Goal: Contribute content: Contribute content

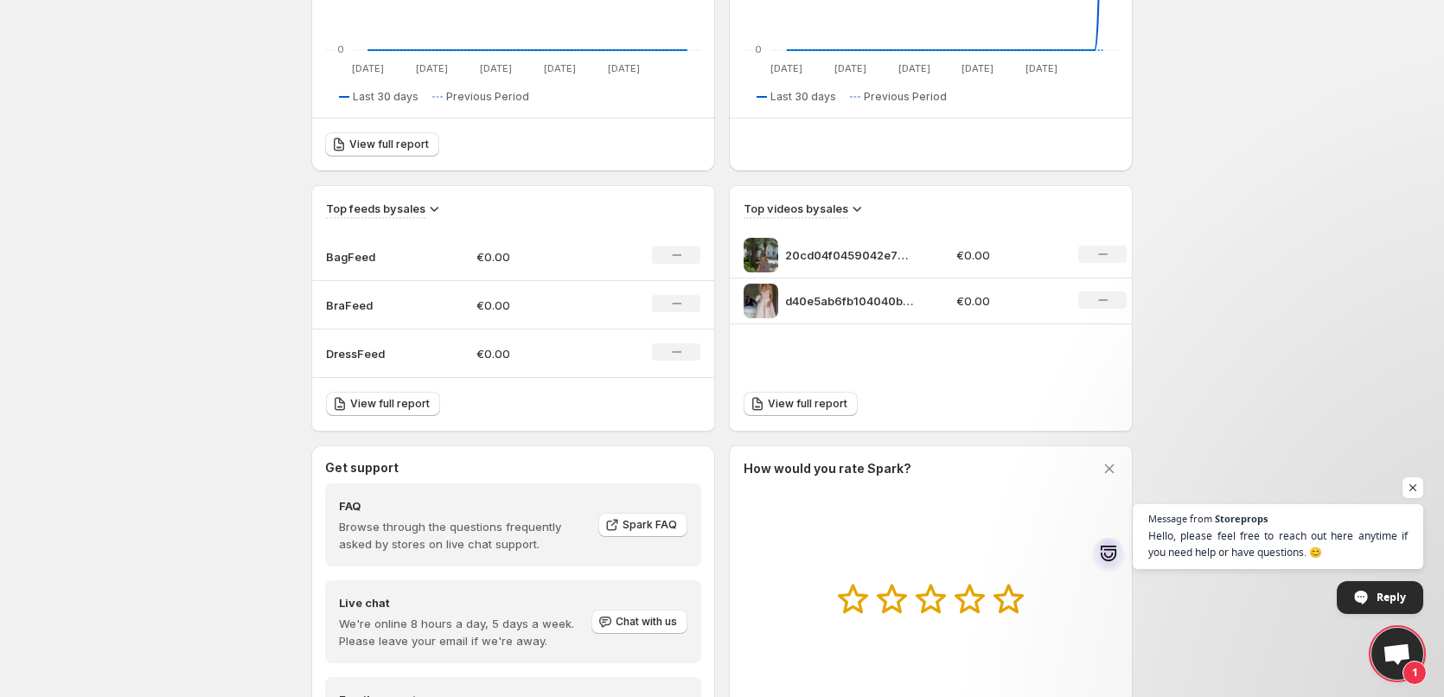
scroll to position [432, 0]
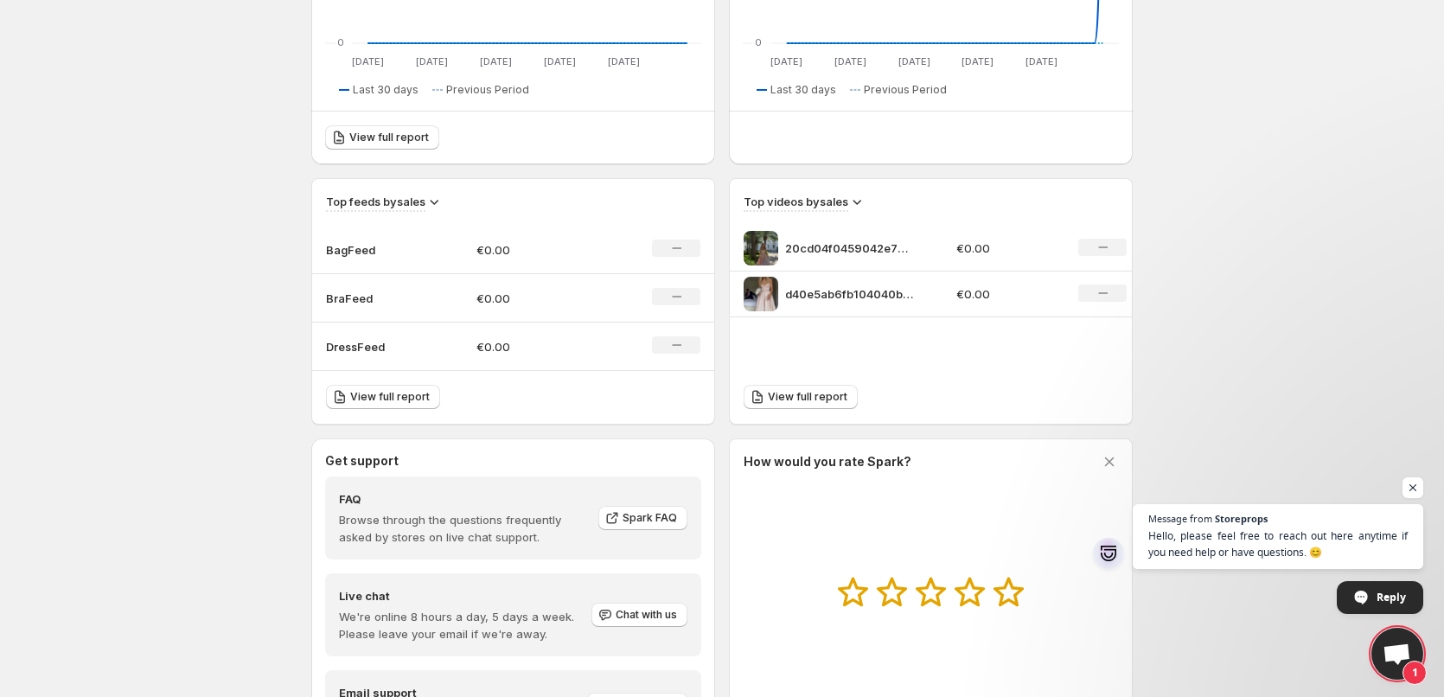
click at [449, 256] on td "BagFeed" at bounding box center [387, 250] width 150 height 48
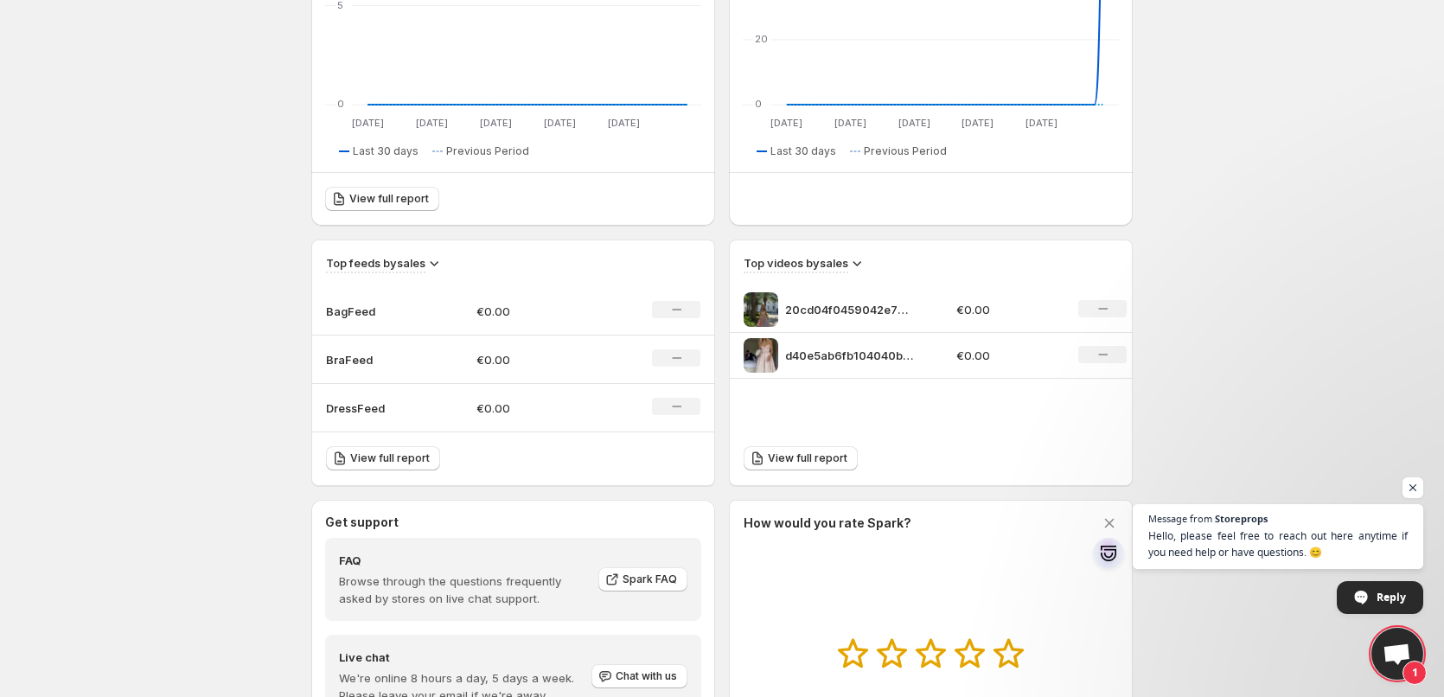
scroll to position [25, 0]
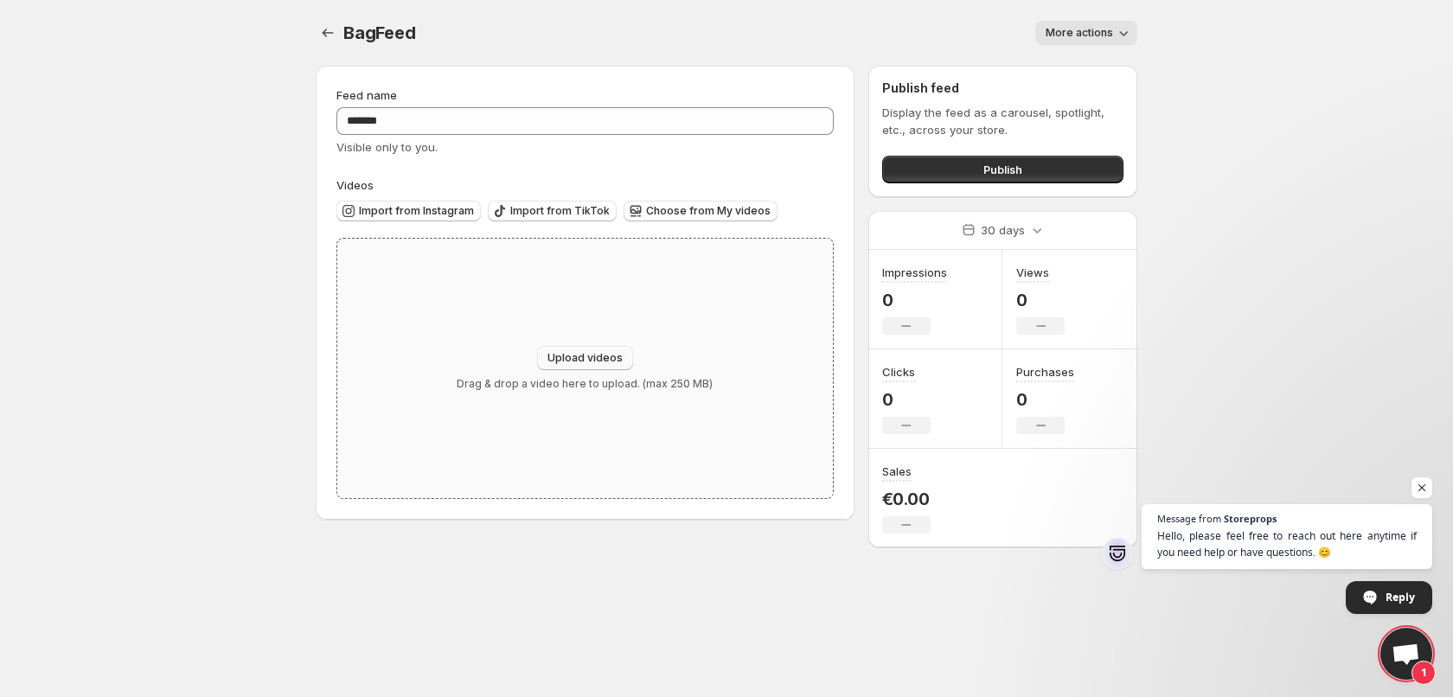
click at [572, 350] on button "Upload videos" at bounding box center [585, 358] width 96 height 24
type input "**********"
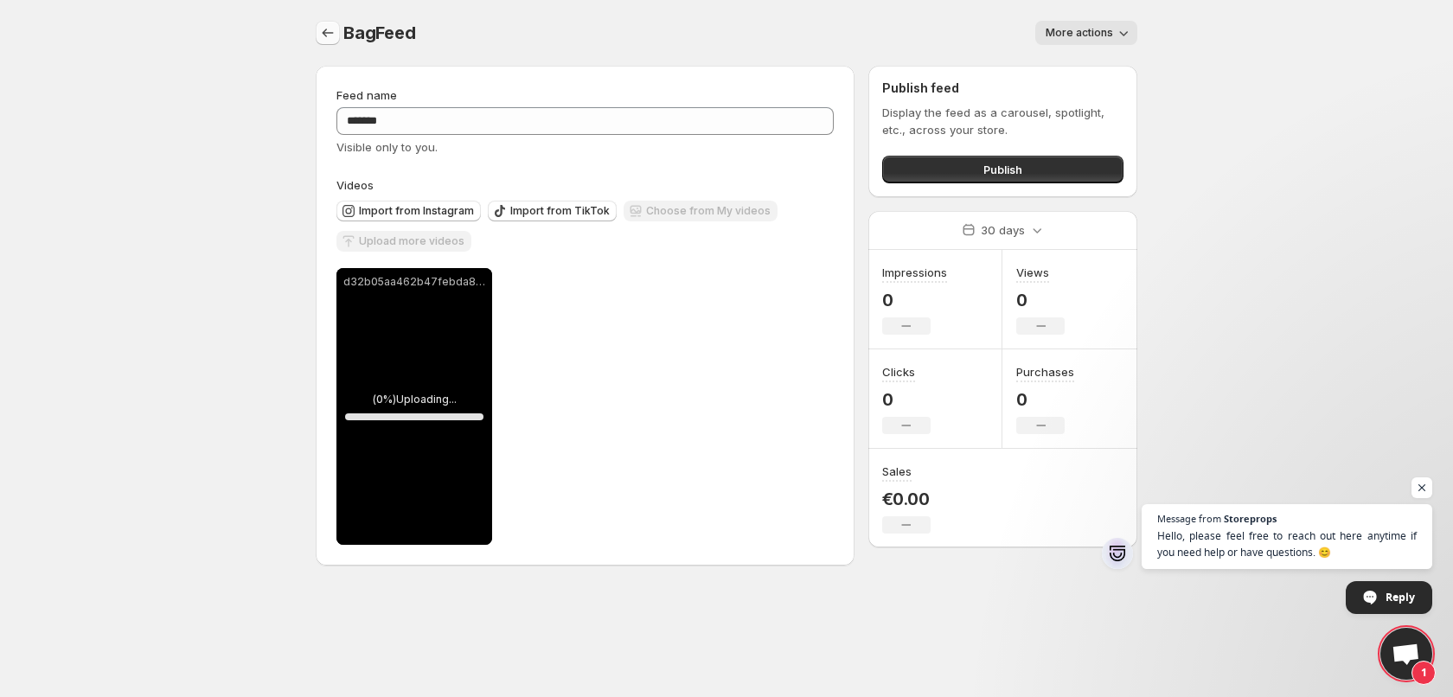
click at [326, 26] on icon "Settings" at bounding box center [327, 32] width 17 height 17
click at [427, 424] on div "d32b05aa462b47febda8e3b0bbd84a2b.HD-1080p-7.2Mbps-40615185.mp4" at bounding box center [414, 406] width 156 height 277
click at [473, 45] on div "BagFeed. This page is ready BagFeed More actions More actions More actions" at bounding box center [727, 33] width 822 height 66
click at [325, 30] on icon "Settings" at bounding box center [327, 32] width 17 height 17
click at [367, 424] on div "d32b05aa462b47febda8e3b0bbd84a2b.HD-1080p-7.2Mbps-40615185.mp4" at bounding box center [414, 406] width 156 height 277
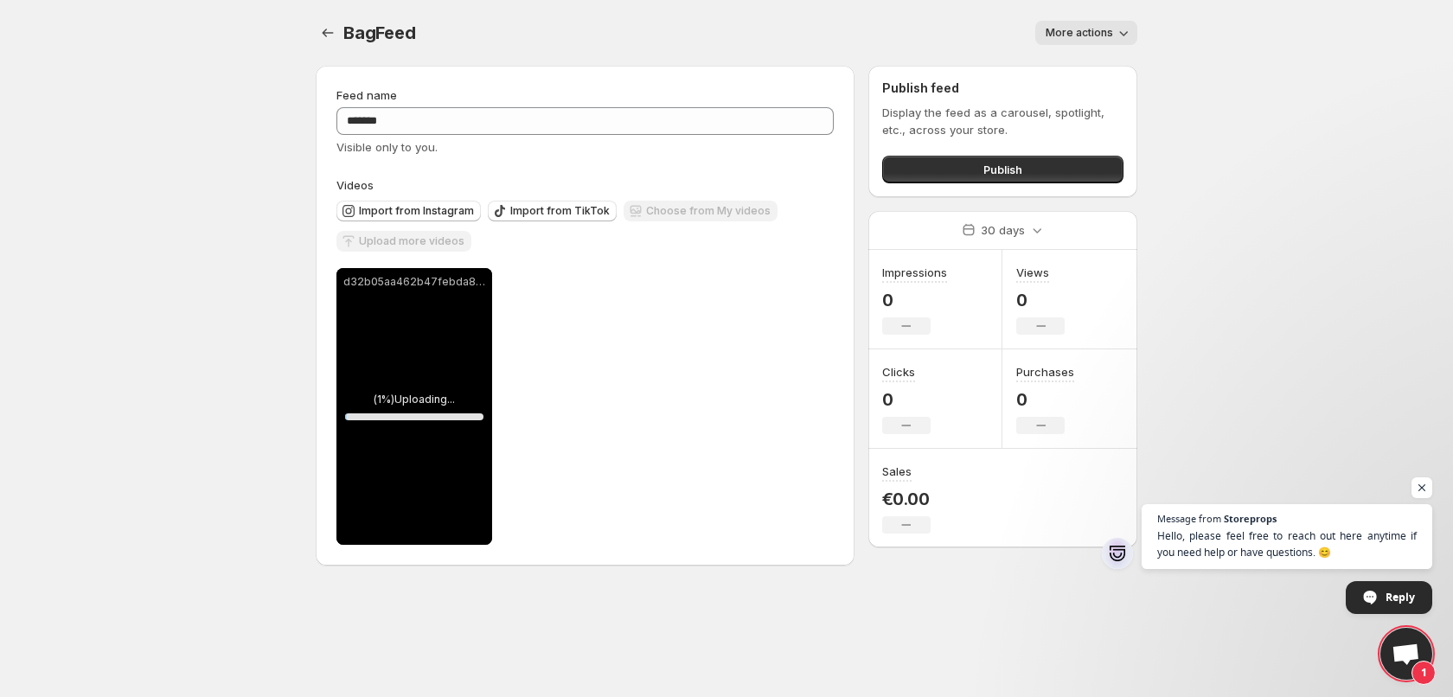
drag, startPoint x: 414, startPoint y: 292, endPoint x: 395, endPoint y: 323, distance: 35.7
click at [395, 323] on div "d32b05aa462b47febda8e3b0bbd84a2b.HD-1080p-7.2Mbps-40615185.mp4" at bounding box center [414, 406] width 156 height 277
drag, startPoint x: 395, startPoint y: 323, endPoint x: 278, endPoint y: 292, distance: 120.6
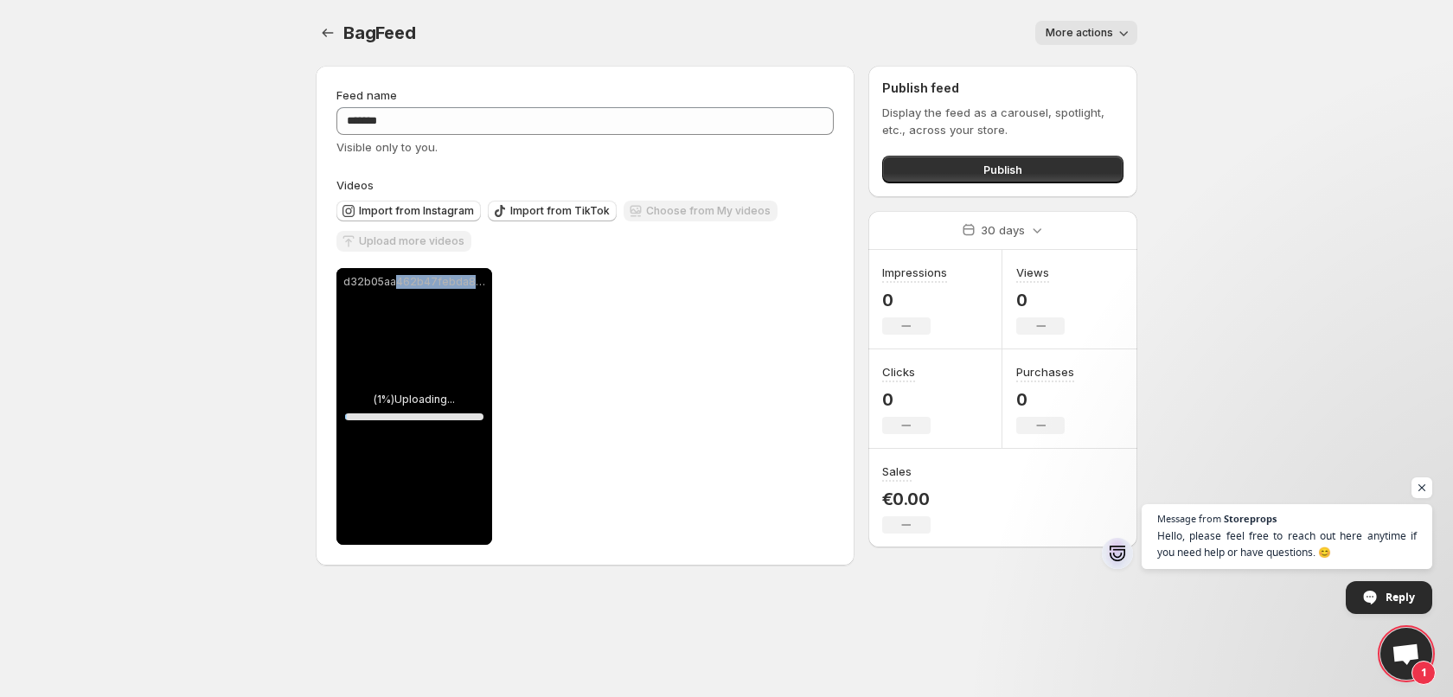
click at [465, 370] on div "d32b05aa462b47febda8e3b0bbd84a2b.HD-1080p-7.2Mbps-40615185.mp4" at bounding box center [414, 406] width 156 height 277
click at [248, 283] on body "**********" at bounding box center [726, 348] width 1453 height 697
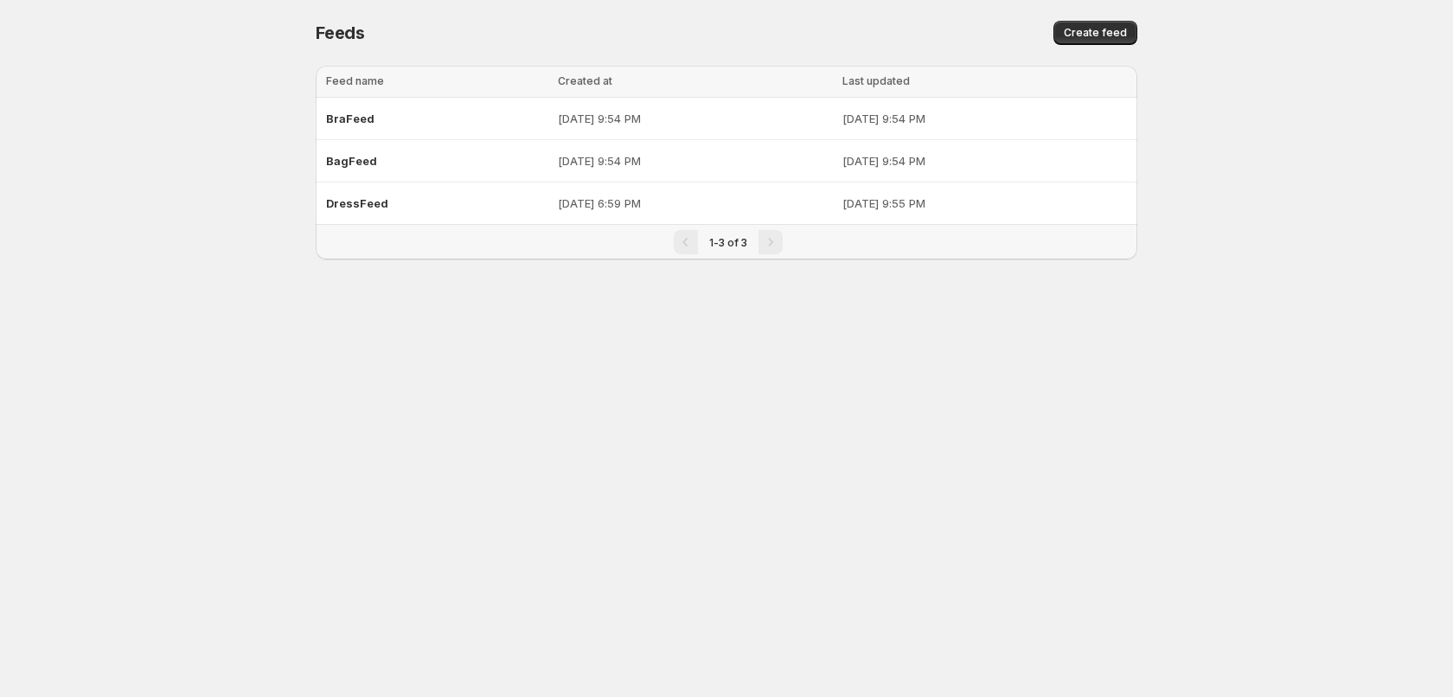
click at [328, 32] on span "Feeds" at bounding box center [340, 32] width 49 height 21
click at [1076, 29] on span "Create feed" at bounding box center [1095, 33] width 63 height 14
click at [375, 121] on div "BraFeed" at bounding box center [436, 118] width 221 height 31
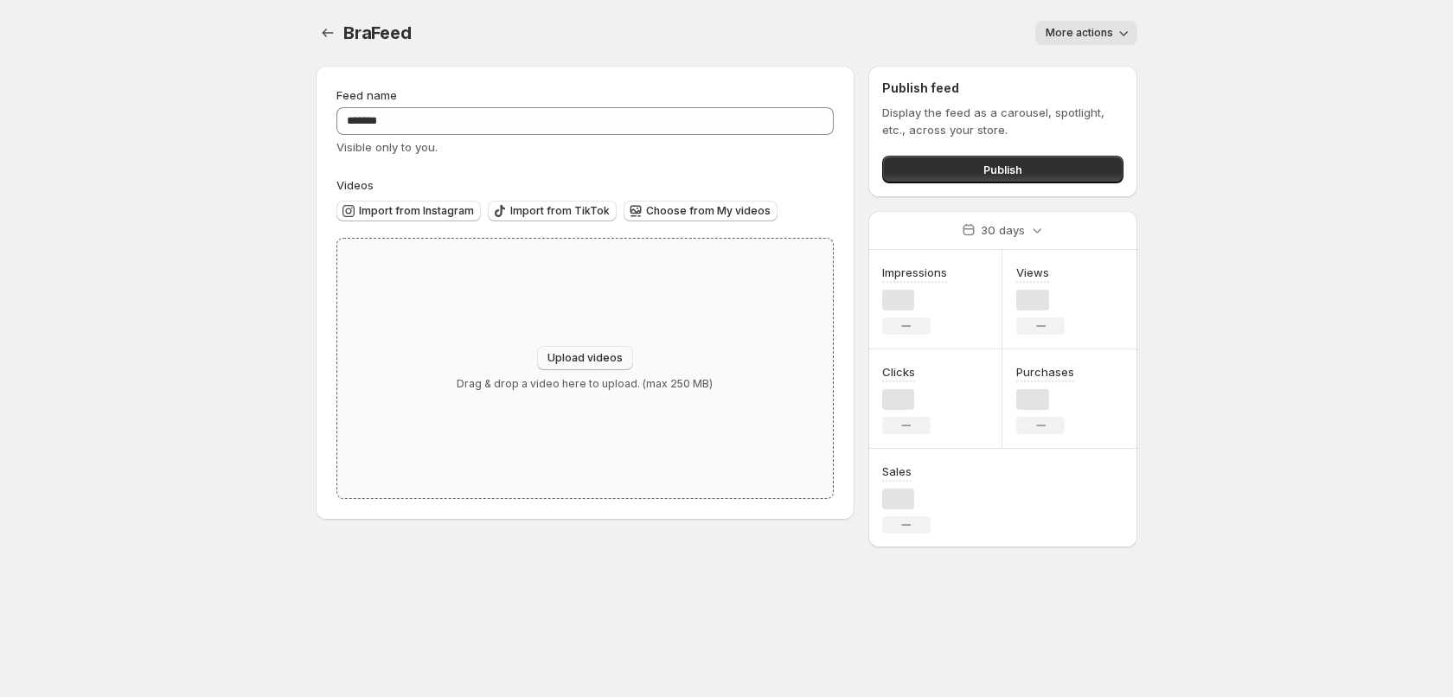
click at [561, 358] on span "Upload videos" at bounding box center [584, 358] width 75 height 14
type input "**********"
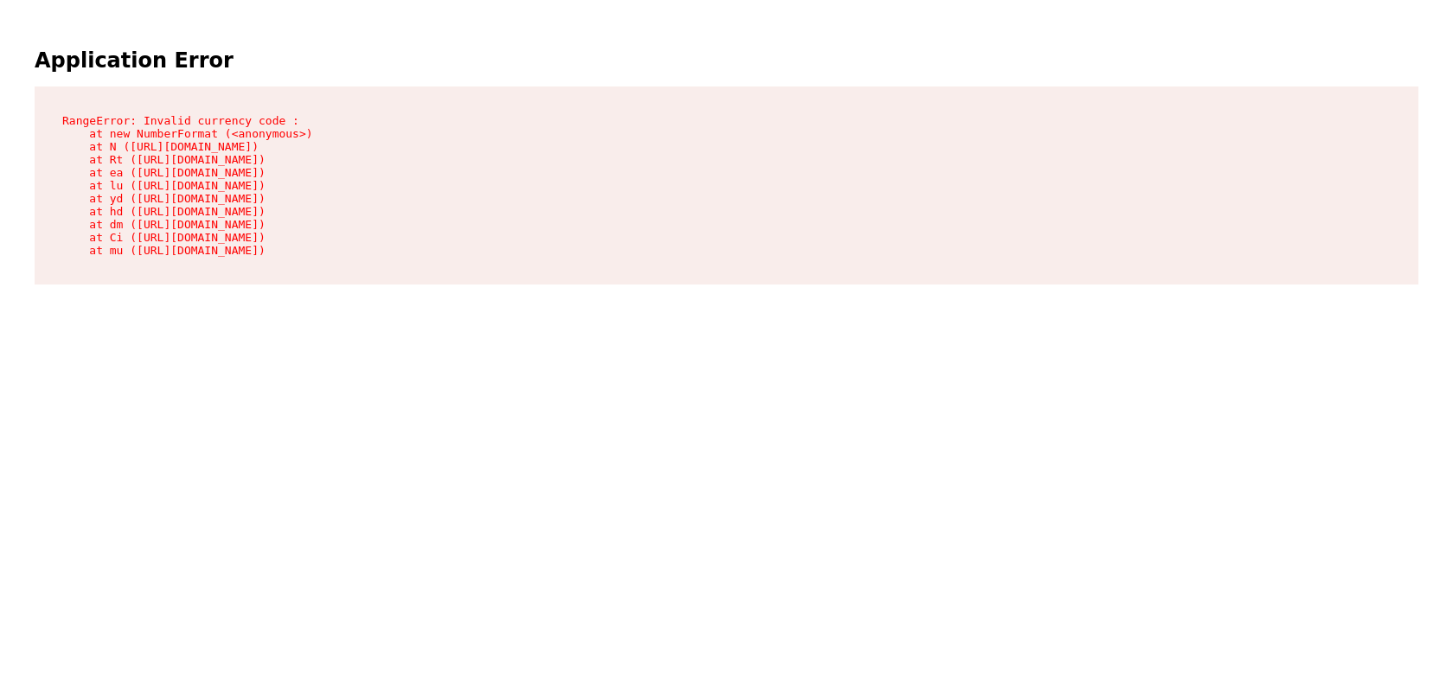
click at [260, 299] on main "Application Error RangeError: Invalid currency code : at new NumberFormat (<ano…" at bounding box center [726, 165] width 1439 height 317
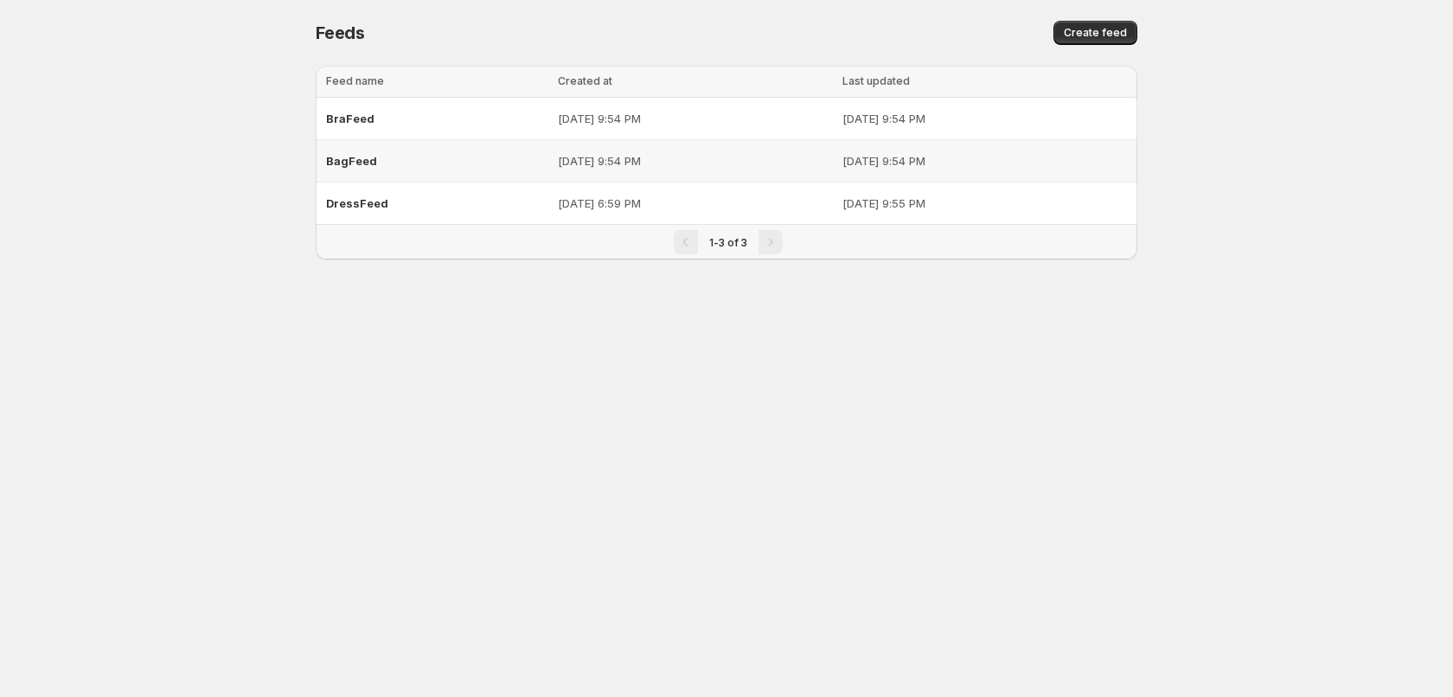
click at [386, 160] on div "BagFeed" at bounding box center [436, 160] width 221 height 31
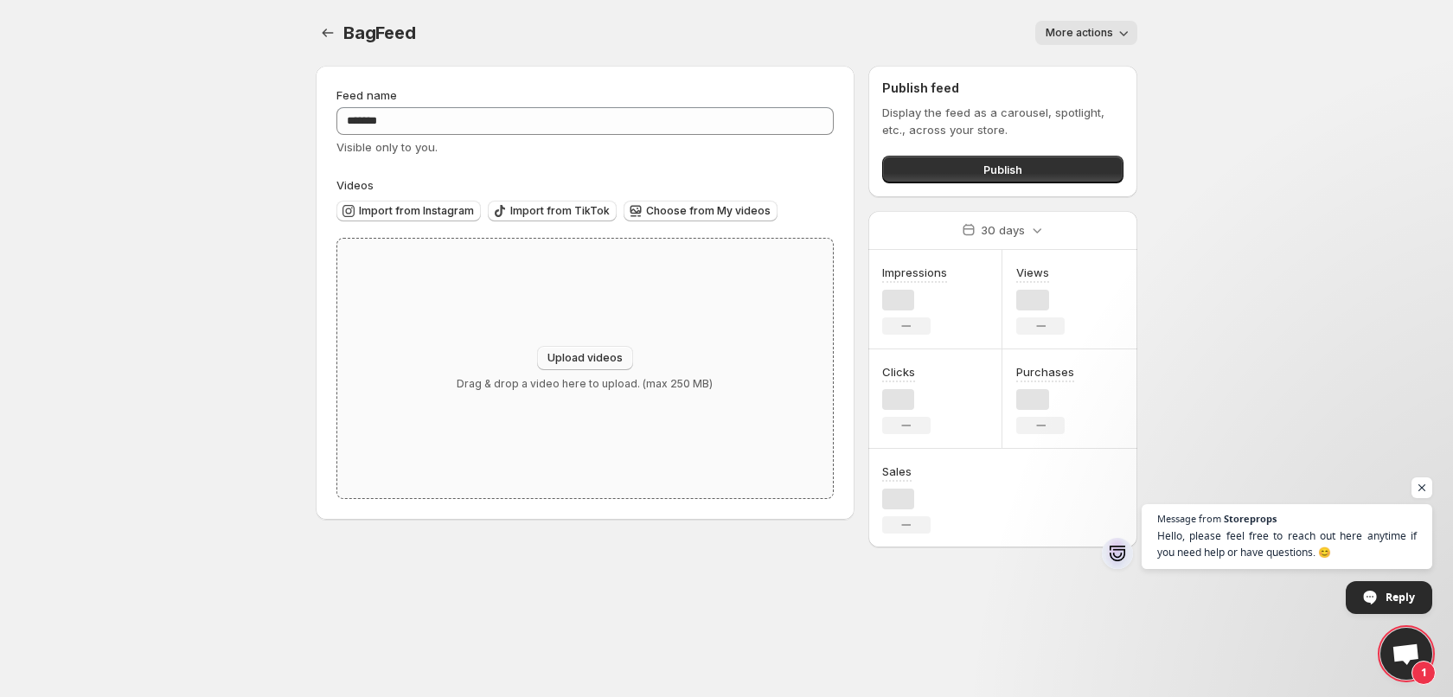
click at [560, 355] on span "Upload videos" at bounding box center [584, 358] width 75 height 14
type input "**********"
click at [602, 346] on button "Upload videos" at bounding box center [585, 358] width 96 height 24
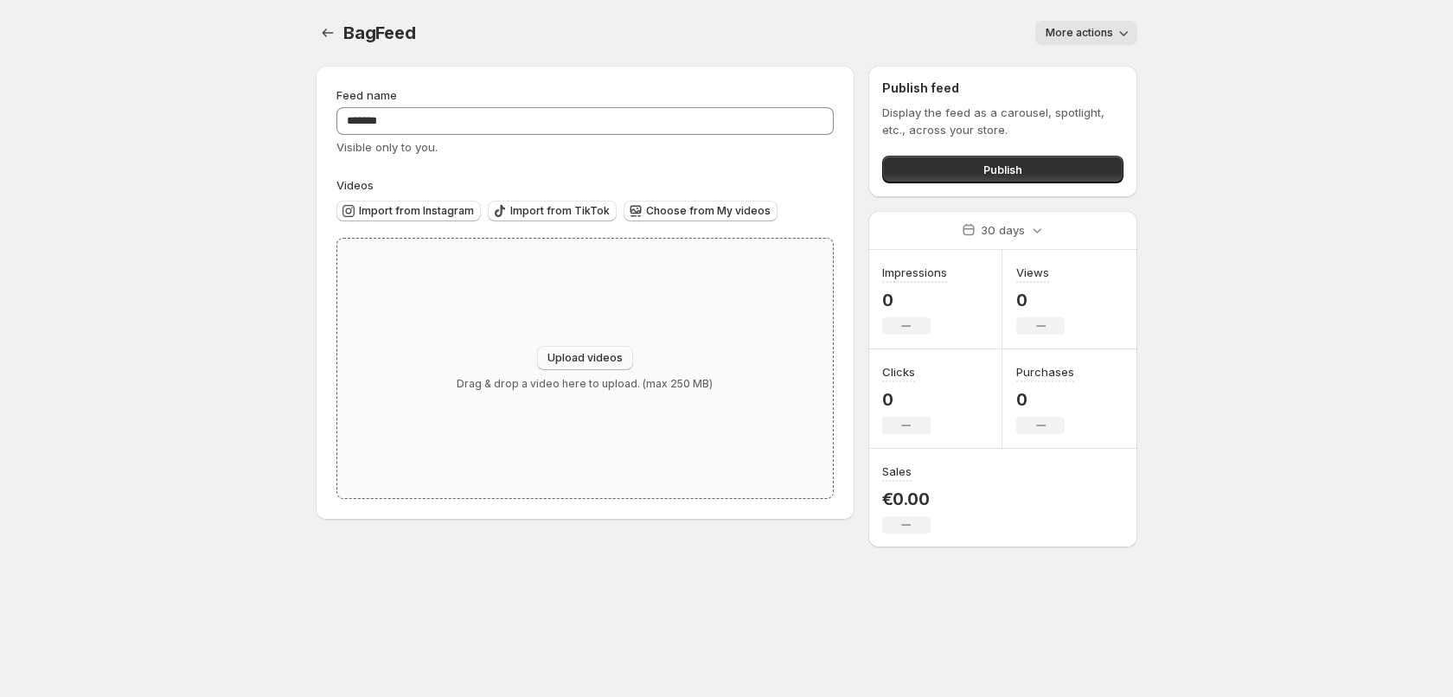
click at [567, 365] on button "Upload videos" at bounding box center [585, 358] width 96 height 24
type input "**********"
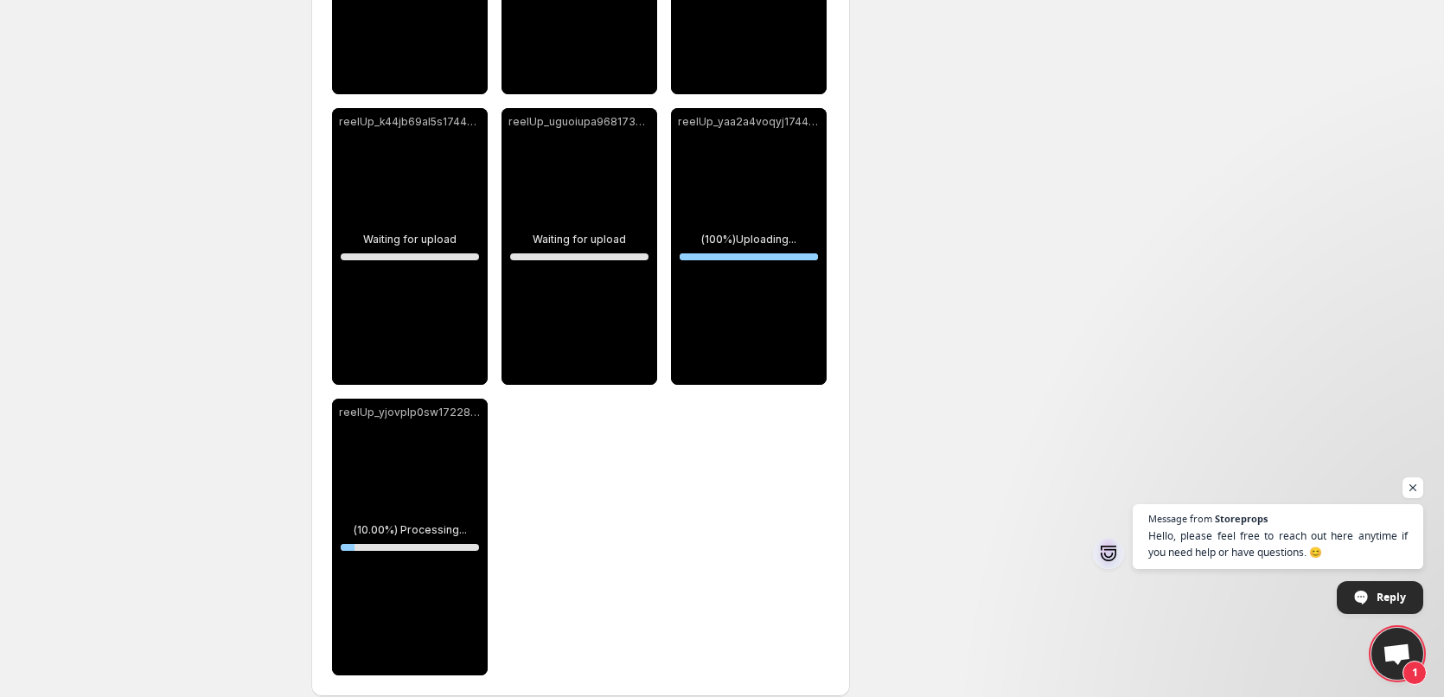
scroll to position [1052, 0]
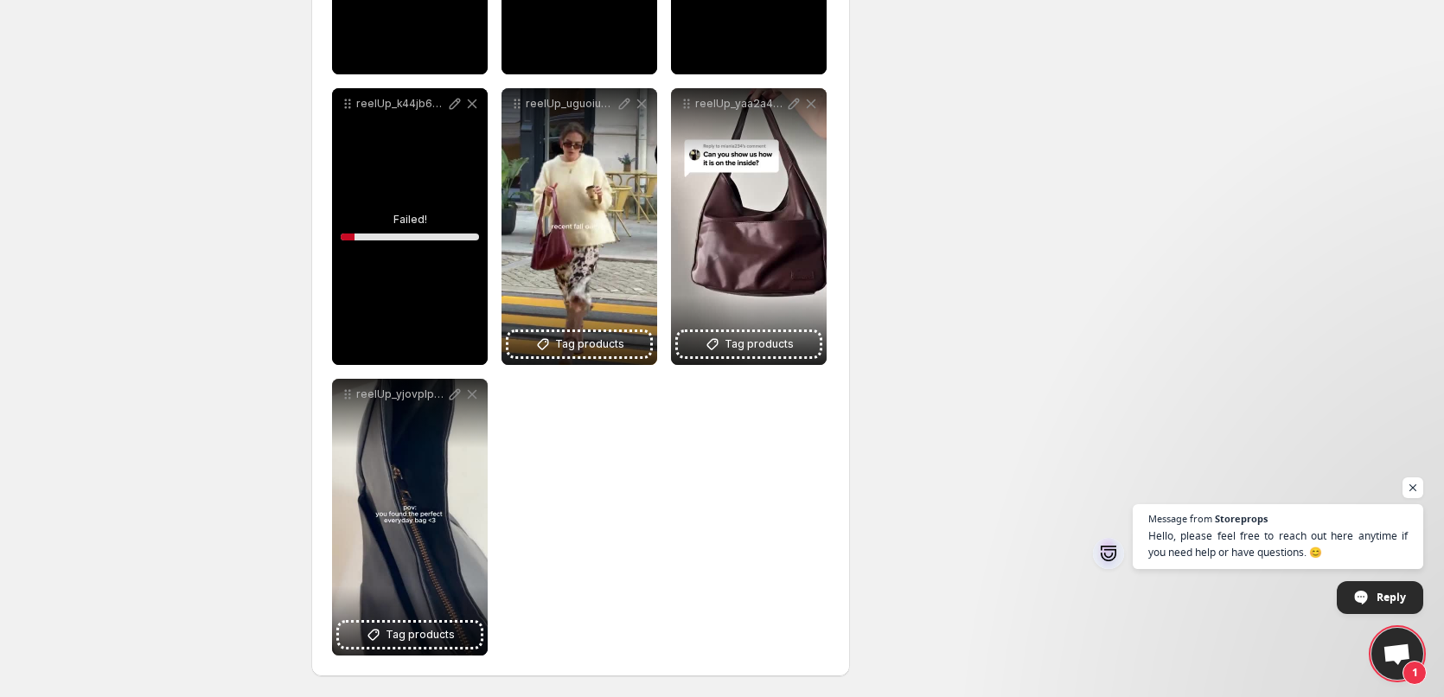
click at [412, 246] on div "reelUp_k44jb69al5s1744729973489_short_f0514615-f4ff-4a23-bc8f-a188f3f9452d.mp4" at bounding box center [410, 226] width 156 height 277
click at [400, 227] on div "reelUp_k44jb69al5s1744729973489_short_f0514615-f4ff-4a23-bc8f-a188f3f9452d.mp4" at bounding box center [410, 226] width 156 height 277
click at [447, 100] on icon at bounding box center [454, 103] width 17 height 17
click at [385, 213] on div "reelUp_k44jb69al5s1744729973489_short_f0514615-f4ff-4a23-bc8f-a188f3f9452d.mp4" at bounding box center [410, 226] width 156 height 277
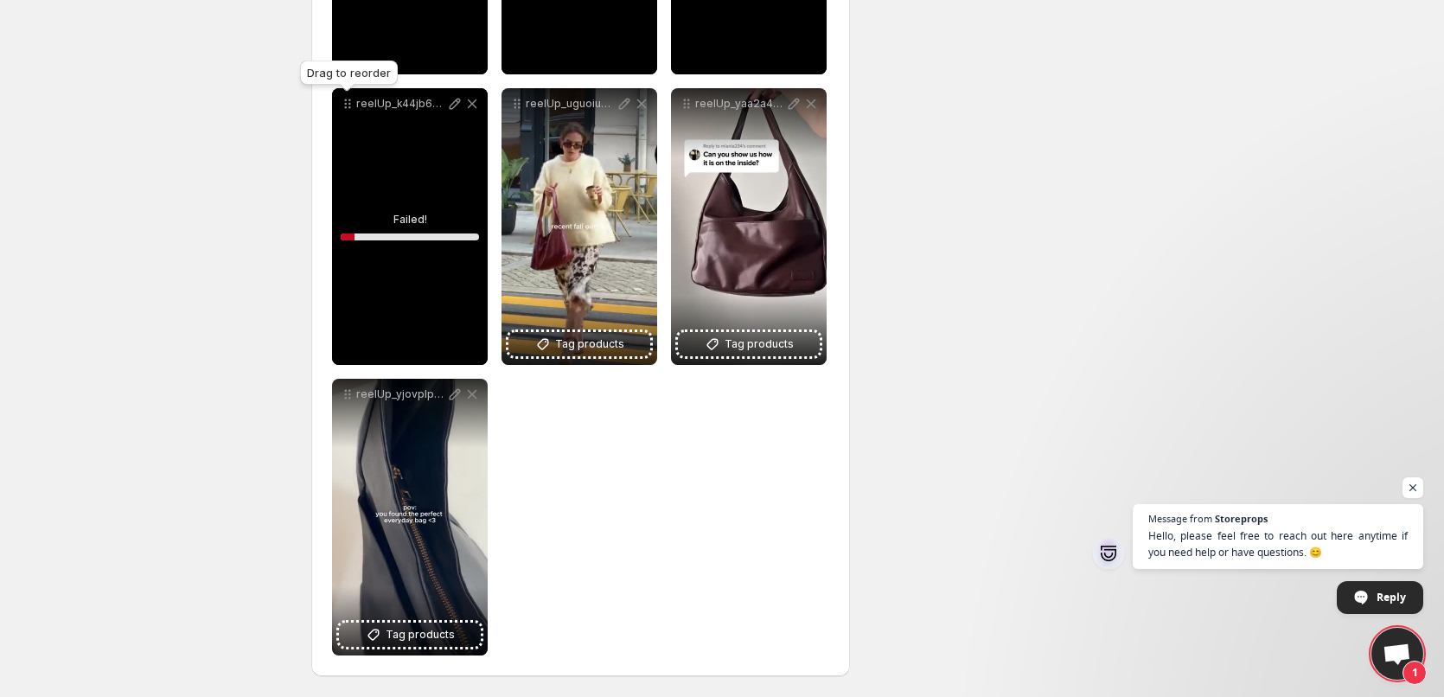
click at [354, 106] on icon at bounding box center [347, 103] width 17 height 17
click at [346, 106] on icon at bounding box center [347, 103] width 17 height 17
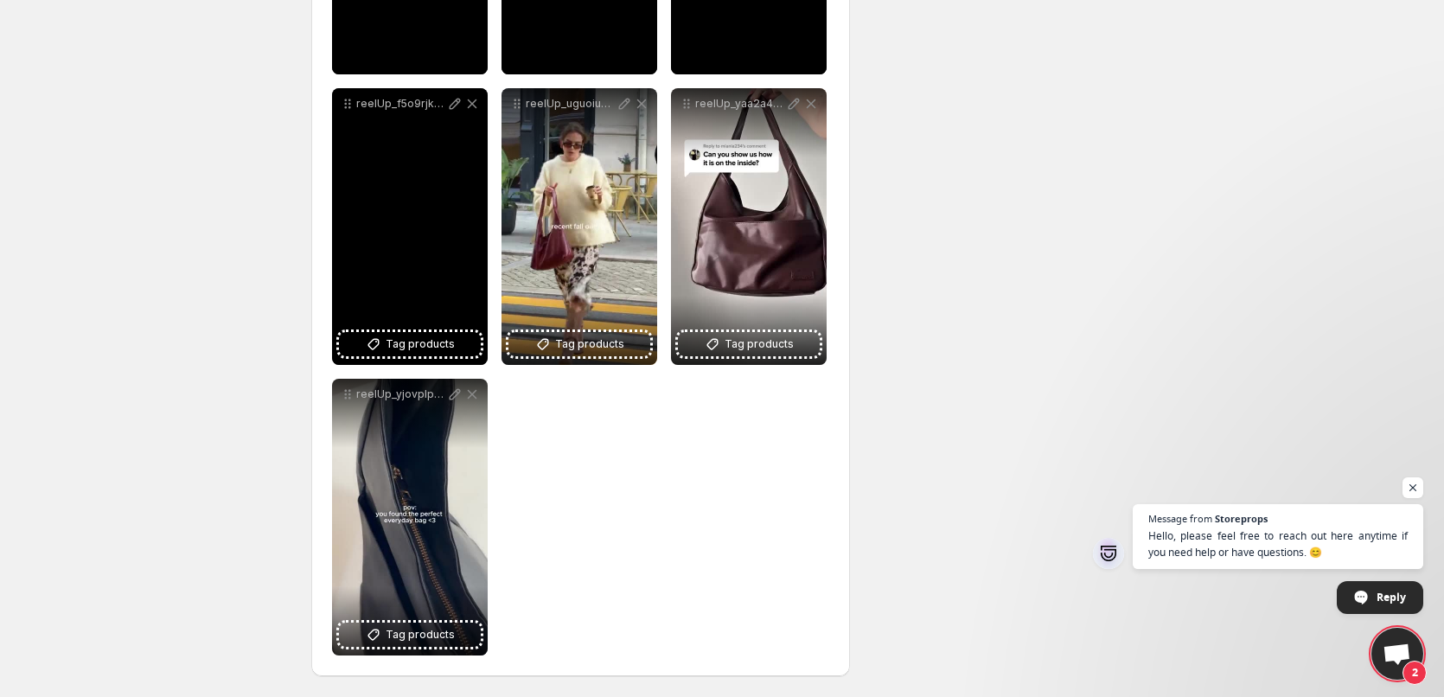
click at [404, 290] on div "reelUp_f5o9rjkyq21744732564236_short_0802e465-6b56-416b-a3e1-638a0aa5246d" at bounding box center [410, 226] width 156 height 277
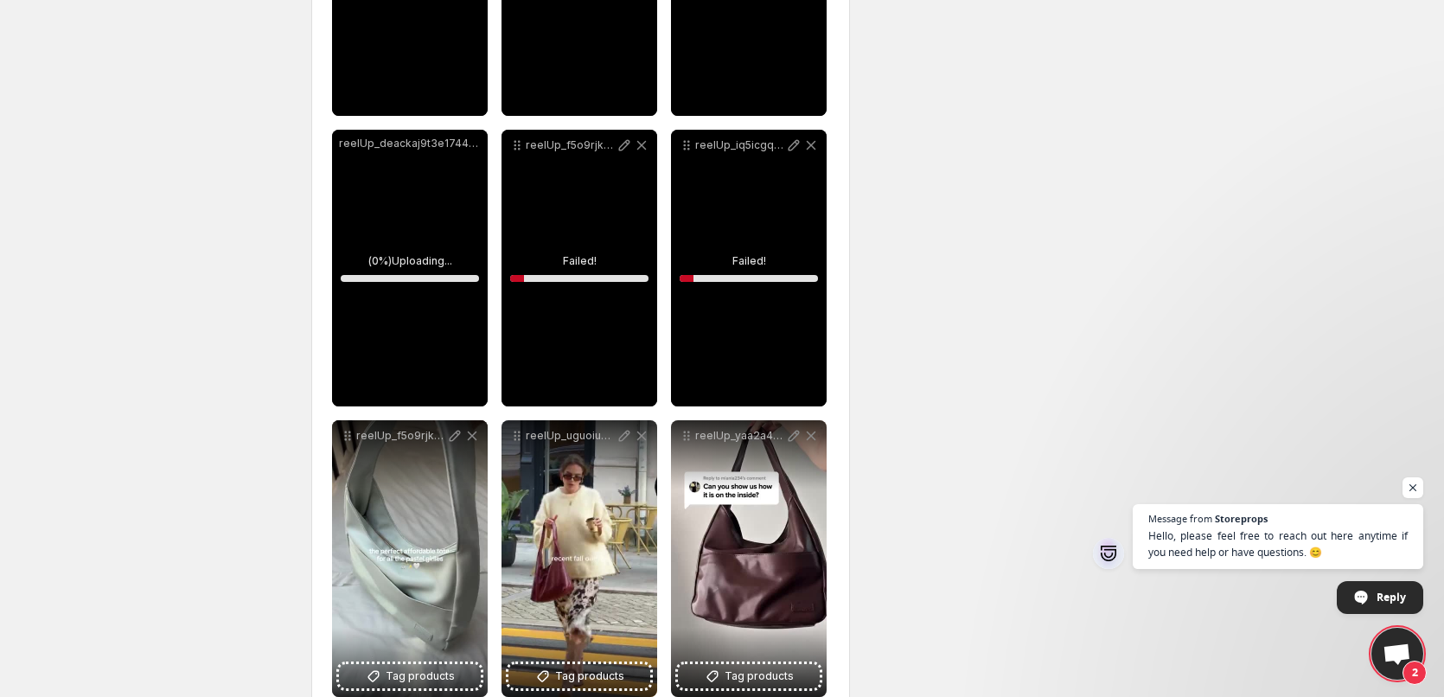
scroll to position [706, 0]
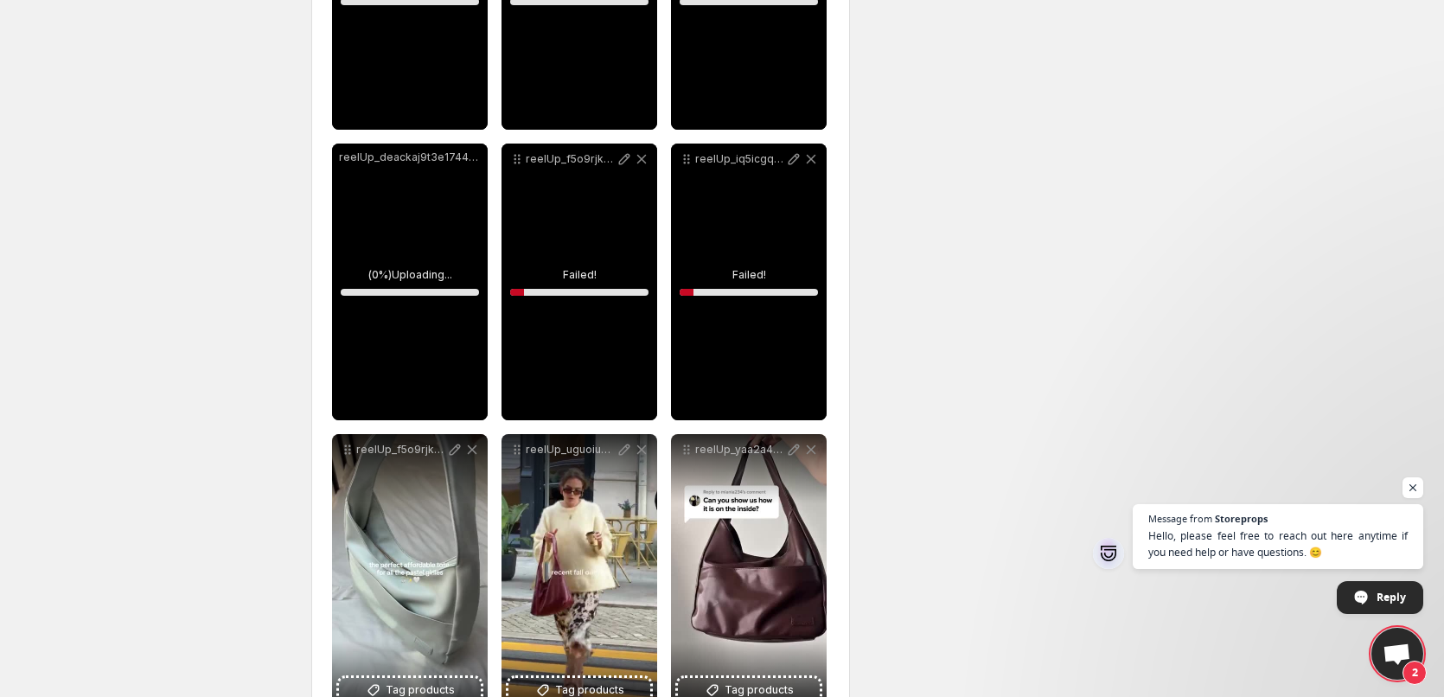
click at [712, 285] on div "reelUp_iq5icgq2yu1736879213598_short.mp4" at bounding box center [749, 282] width 156 height 277
click at [764, 253] on div "reelUp_iq5icgq2yu1736879213598_short.mp4" at bounding box center [749, 282] width 156 height 277
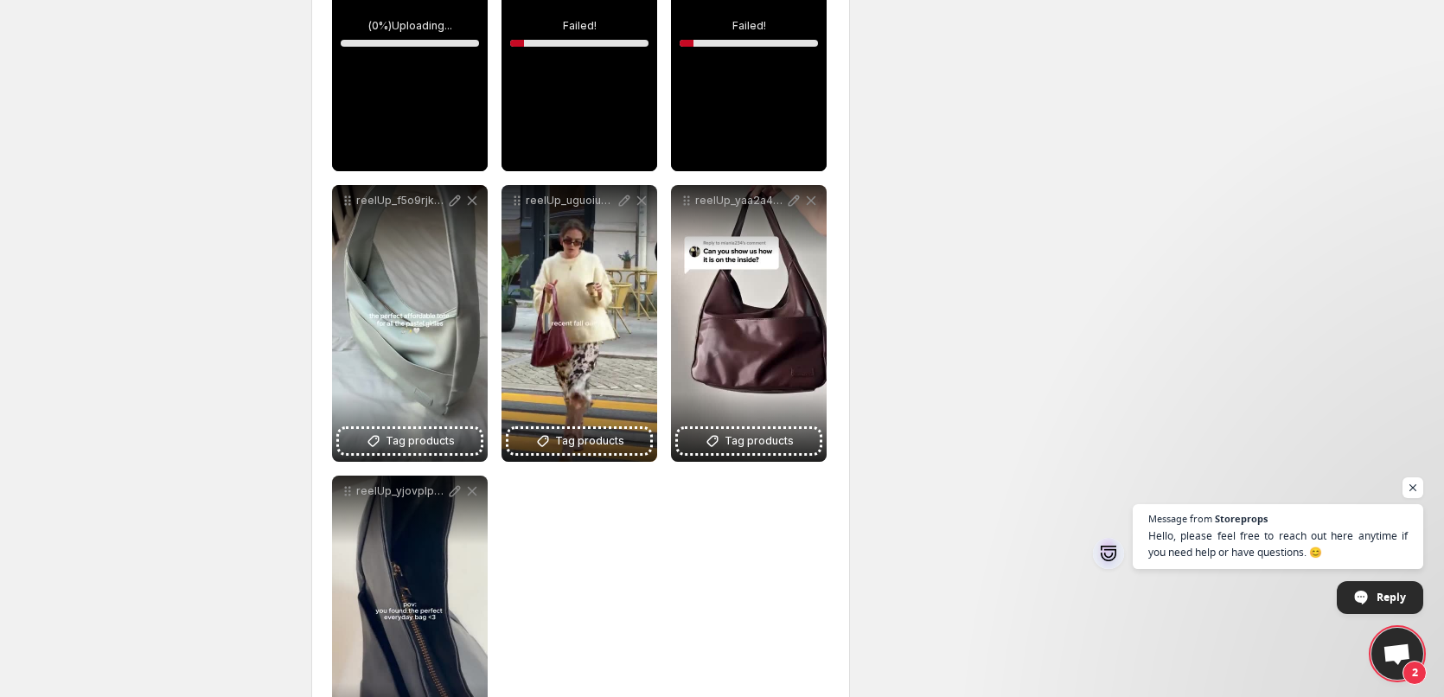
scroll to position [1052, 0]
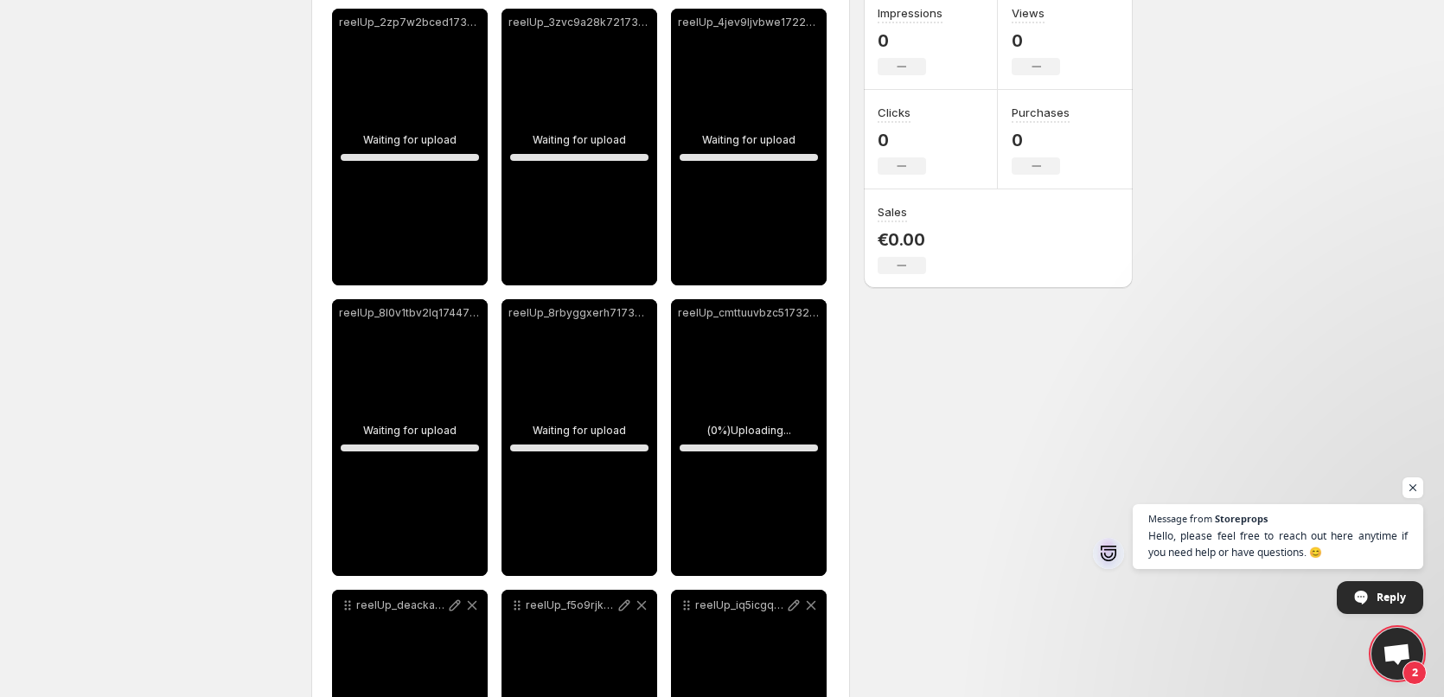
scroll to position [519, 0]
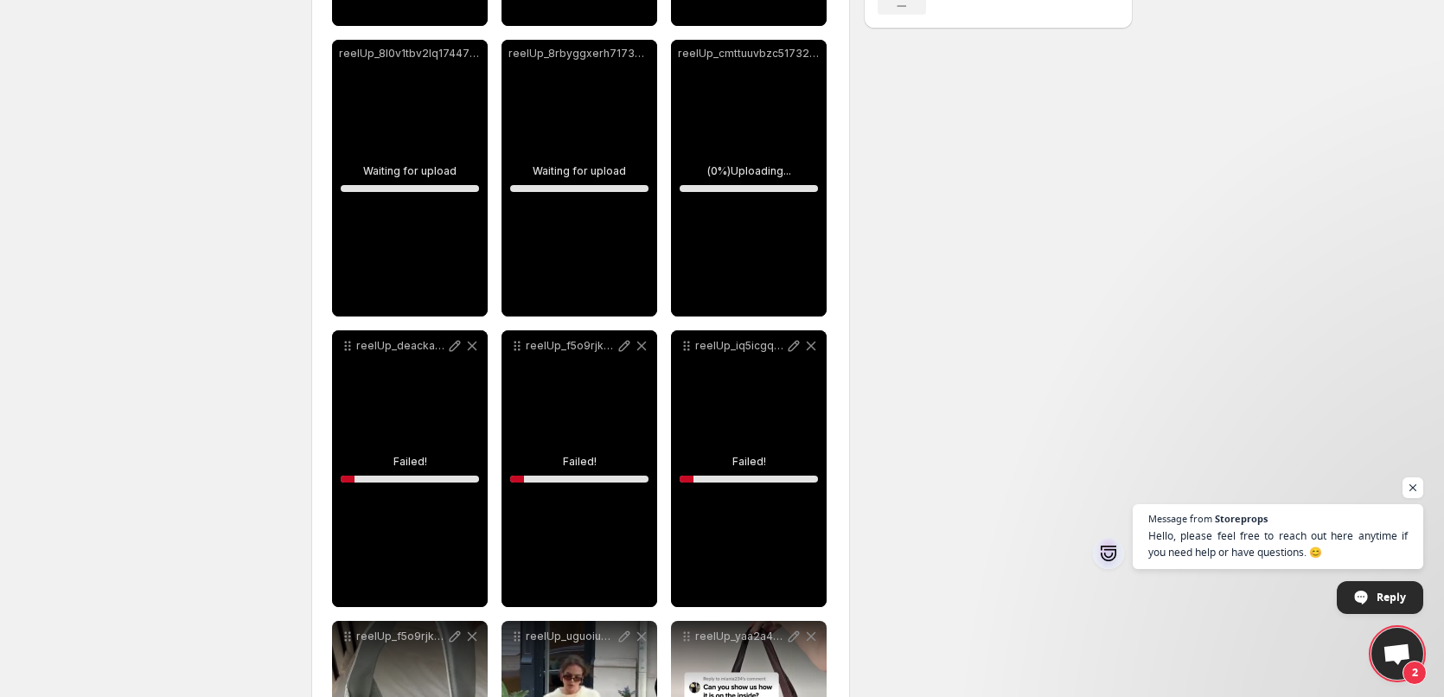
click at [461, 412] on div "reelUp_deackaj9t3e1744729973489_short_43b68fac-6787-4ac4-8132-a676d824dfcc.mp4" at bounding box center [410, 468] width 156 height 277
click at [458, 411] on div "reelUp_deackaj9t3e1744729973489_short_43b68fac-6787-4ac4-8132-a676d824dfcc.mp4" at bounding box center [410, 468] width 156 height 277
click at [412, 466] on div "reelUp_deackaj9t3e1744729973489_short_43b68fac-6787-4ac4-8132-a676d824dfcc.mp4" at bounding box center [410, 468] width 156 height 277
click at [753, 412] on div "reelUp_iq5icgq2yu1736879213598_short.mp4" at bounding box center [749, 468] width 156 height 277
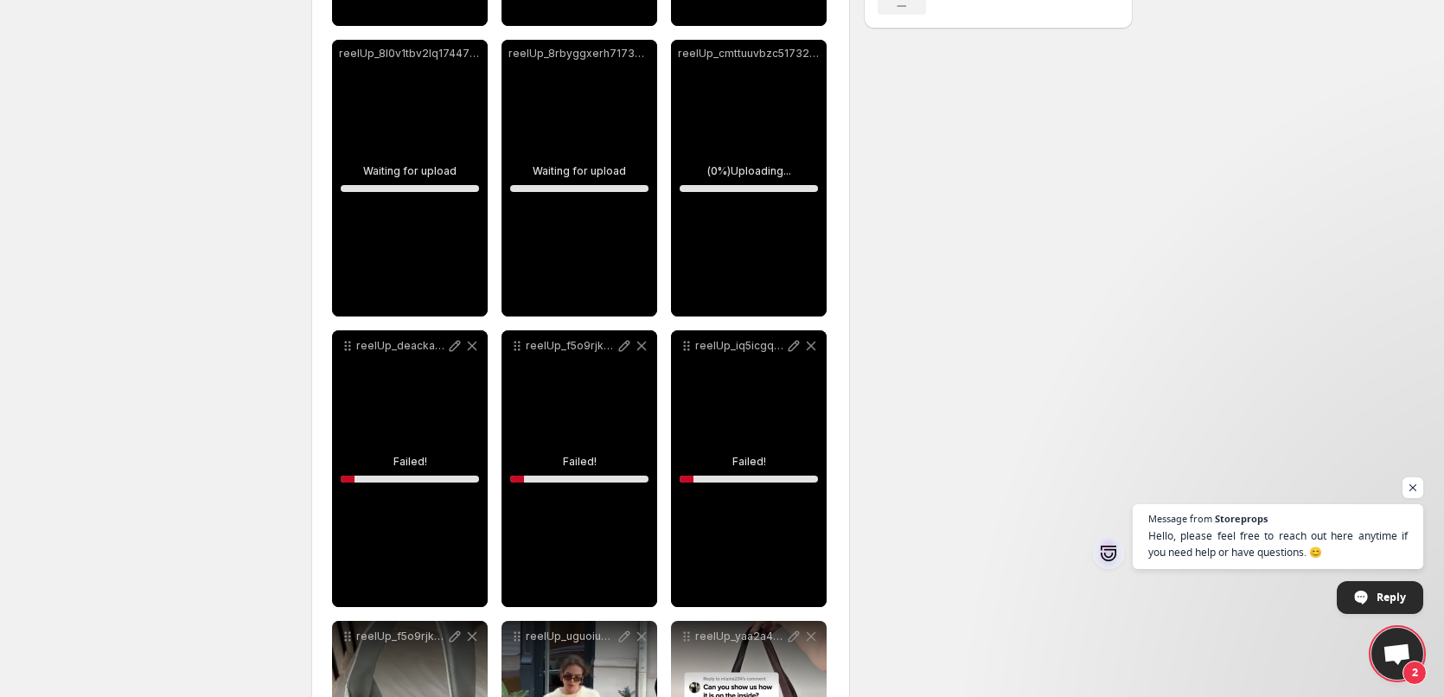
click at [753, 412] on div "reelUp_iq5icgq2yu1736879213598_short.mp4" at bounding box center [749, 468] width 156 height 277
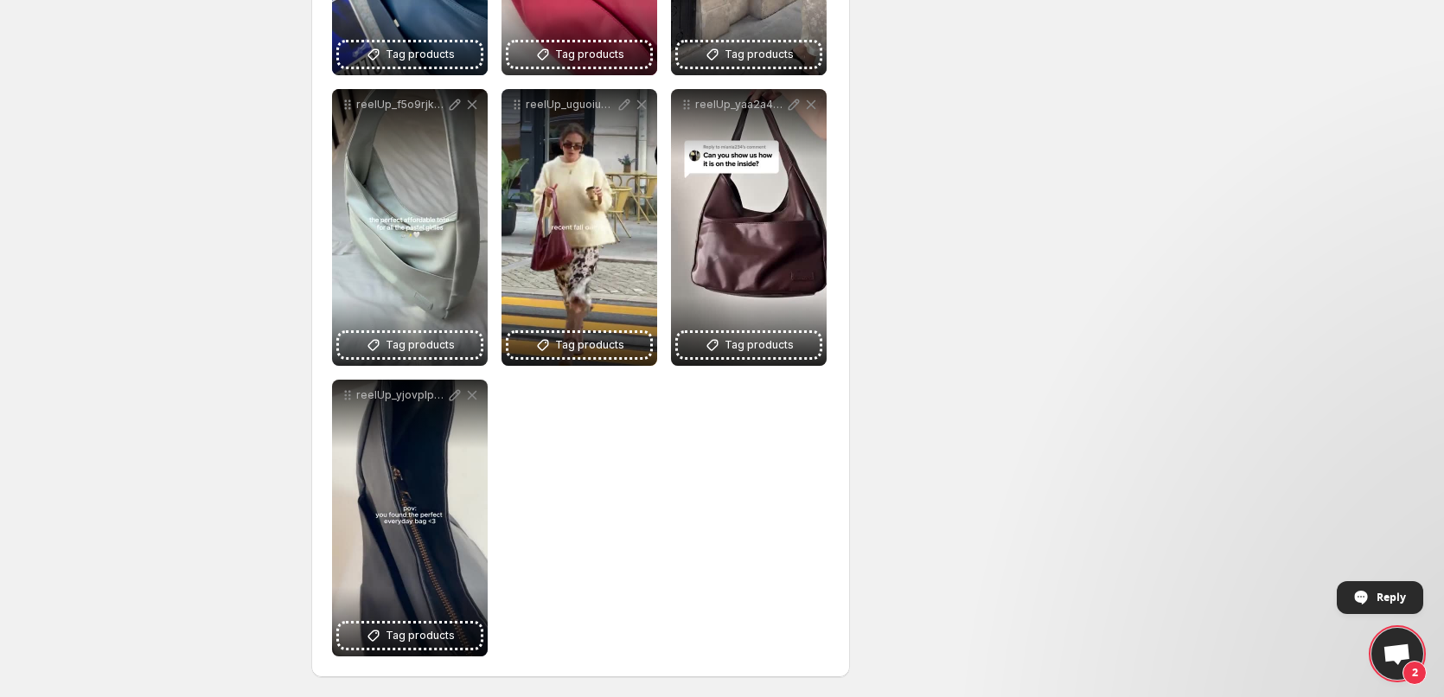
scroll to position [1052, 0]
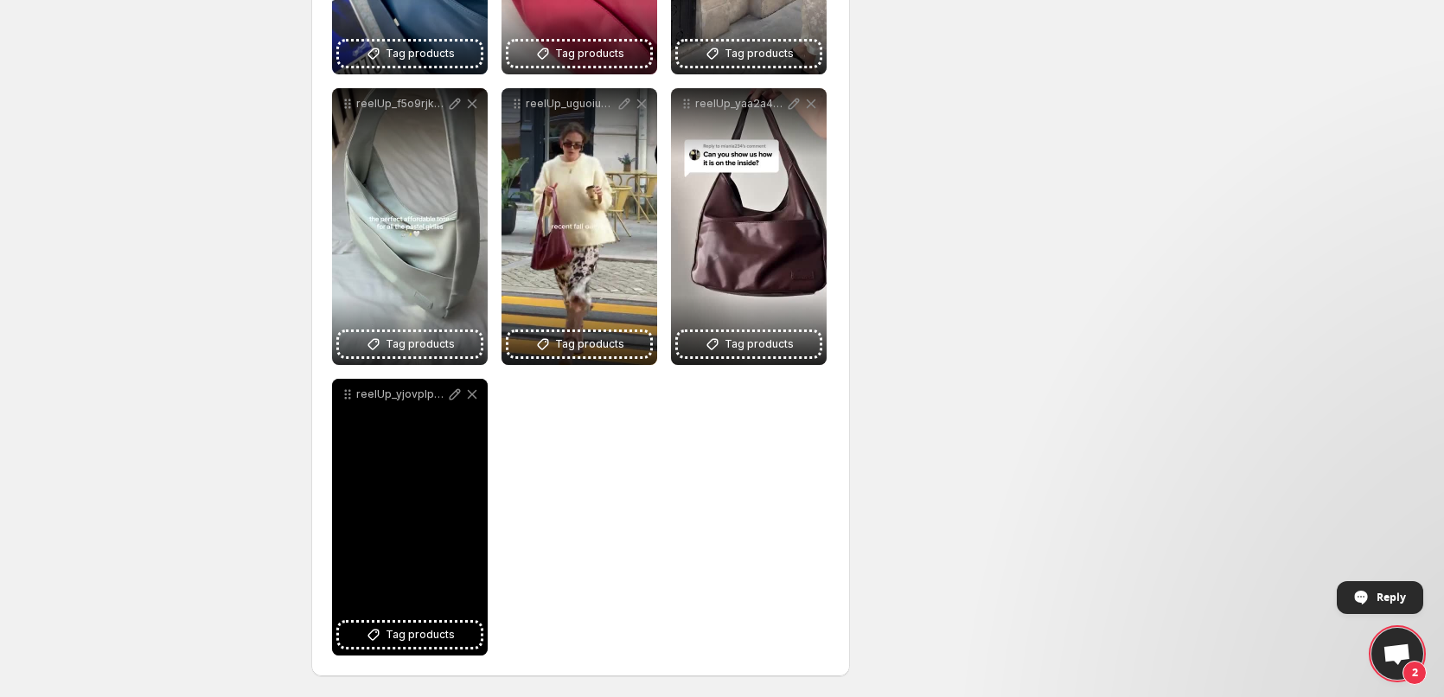
click at [402, 622] on div "reelUp_yjovplp0sw1722889768318_short" at bounding box center [410, 517] width 156 height 277
click at [402, 623] on button "Tag products" at bounding box center [410, 635] width 142 height 24
click at [403, 630] on span "Tag products" at bounding box center [420, 634] width 69 height 17
click at [410, 636] on span "Tag products" at bounding box center [420, 634] width 69 height 17
